Goal: Task Accomplishment & Management: Manage account settings

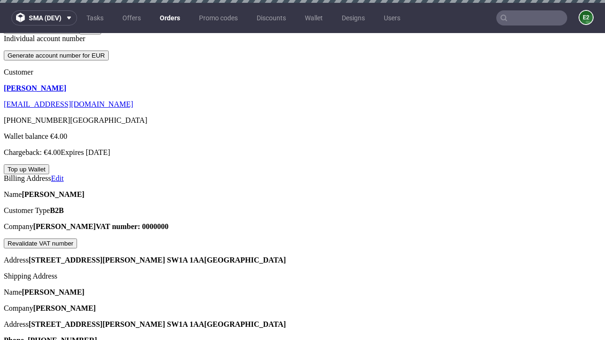
scroll to position [215, 0]
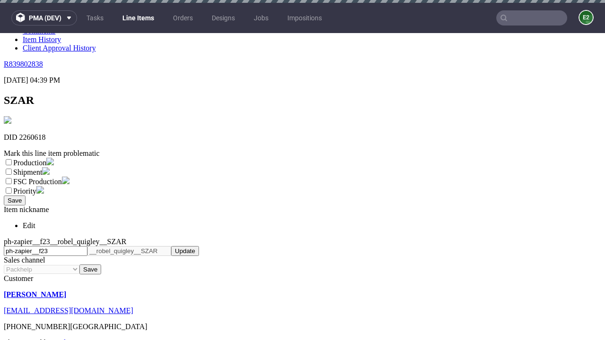
scroll to position [3, 0]
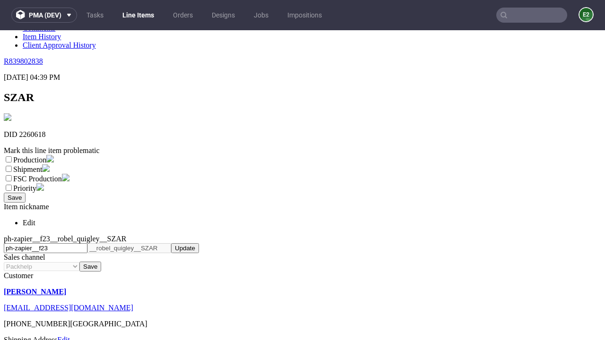
select select "dtp_ca_needed"
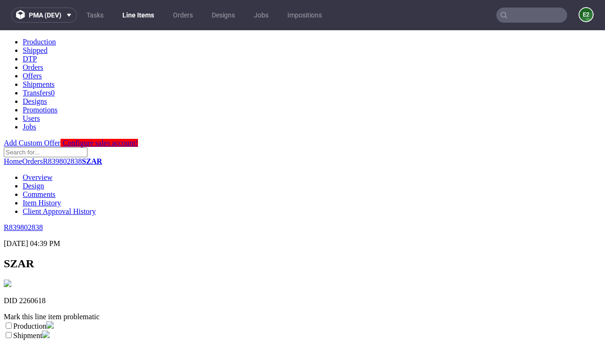
scroll to position [0, 0]
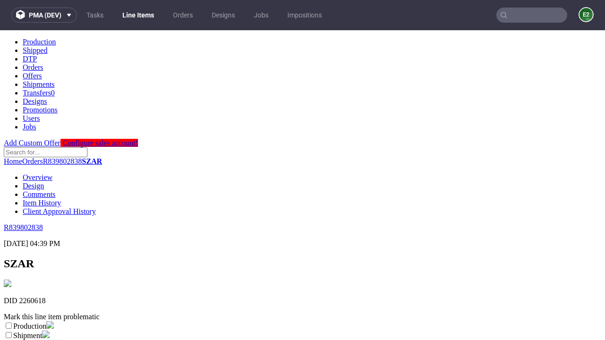
checkbox input "true"
